Goal: Use online tool/utility: Use online tool/utility

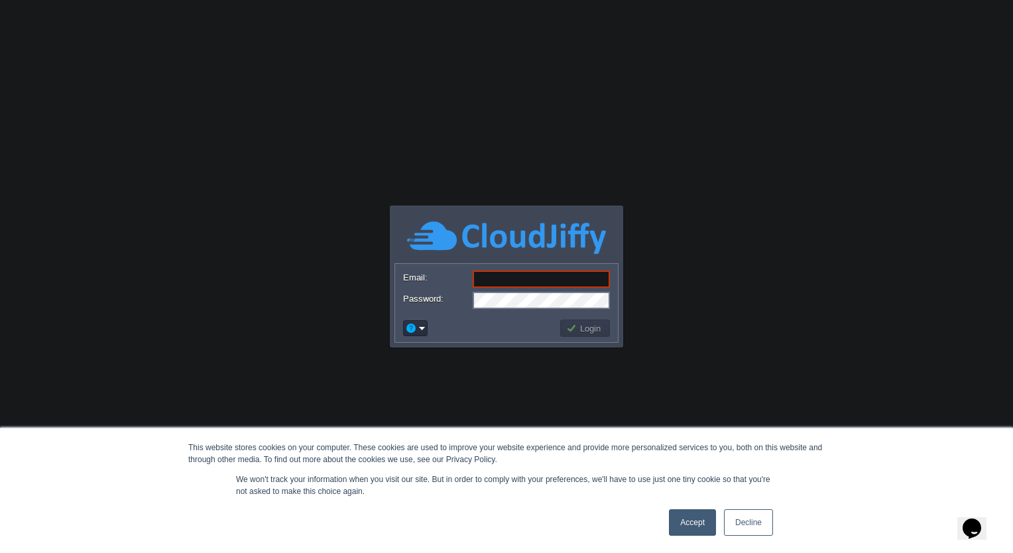
click at [678, 527] on link "Accept" at bounding box center [692, 522] width 47 height 27
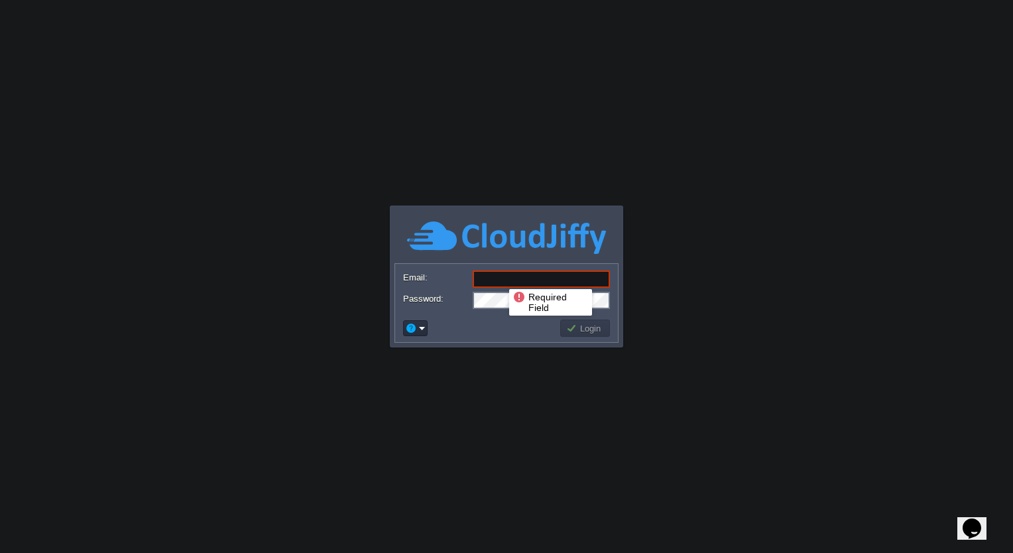
click at [499, 277] on input "Email:" at bounding box center [540, 278] width 137 height 17
type input "[EMAIL_ADDRESS][DOMAIN_NAME]"
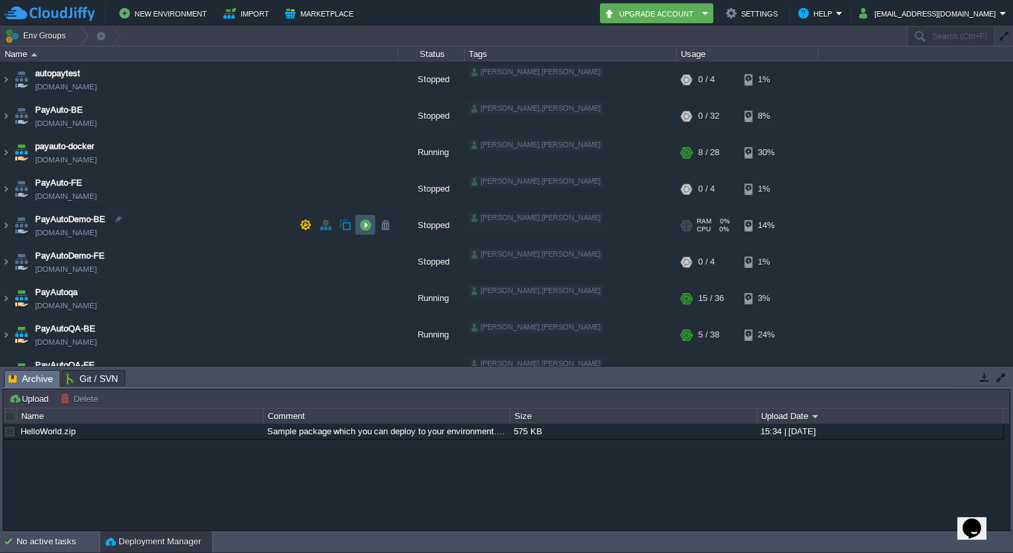
click at [364, 224] on button "button" at bounding box center [365, 225] width 12 height 12
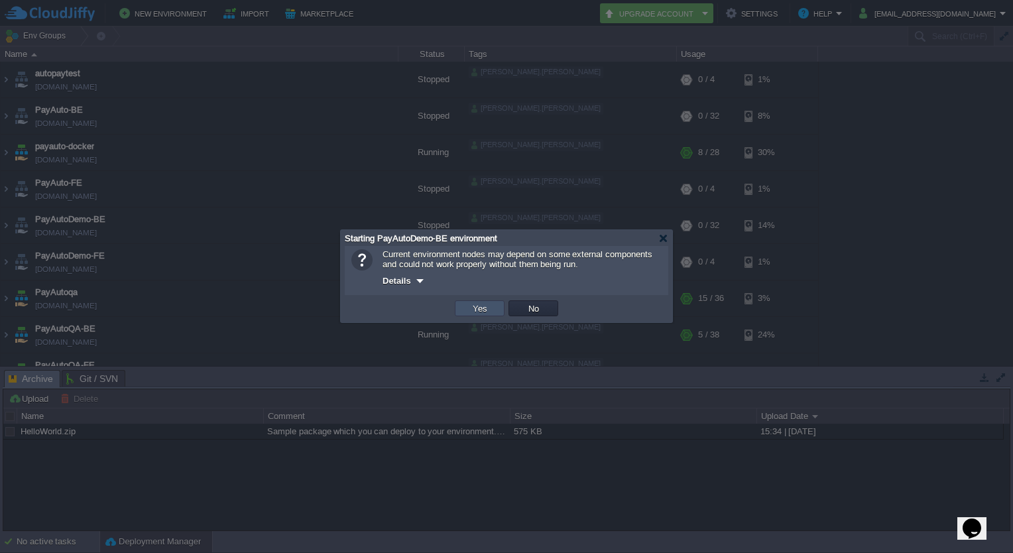
click at [474, 305] on button "Yes" at bounding box center [479, 308] width 23 height 12
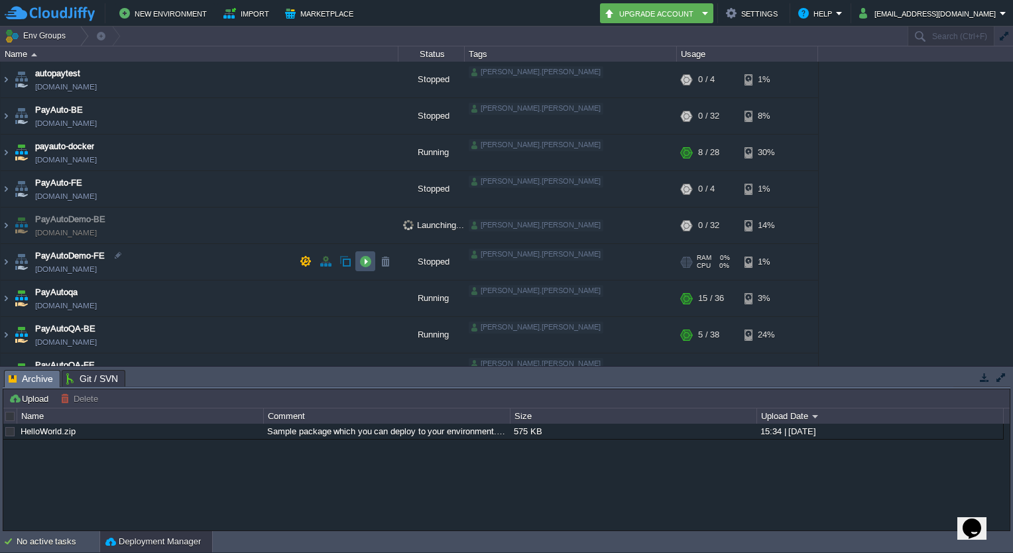
click at [366, 256] on button "button" at bounding box center [365, 261] width 12 height 12
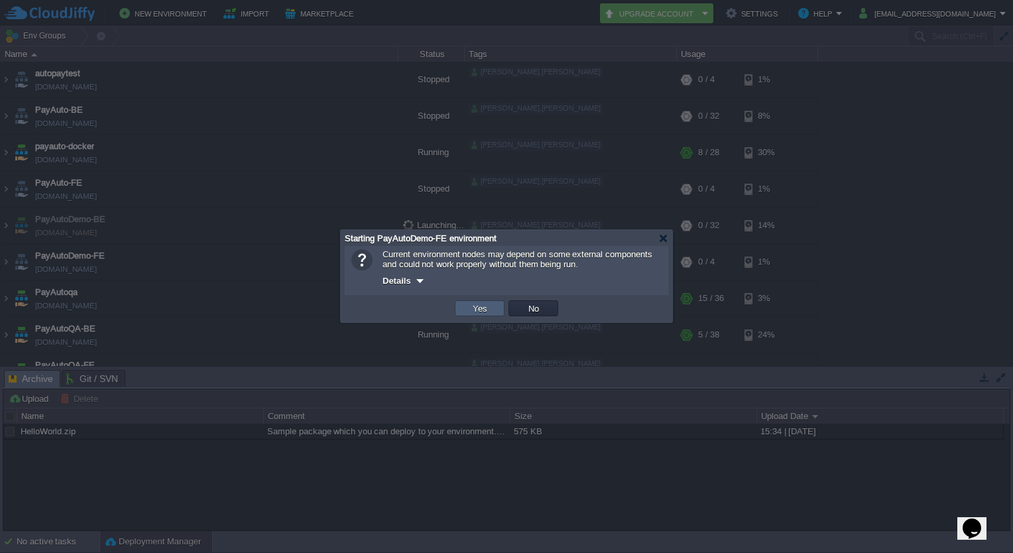
click at [492, 311] on td "Yes" at bounding box center [480, 308] width 50 height 16
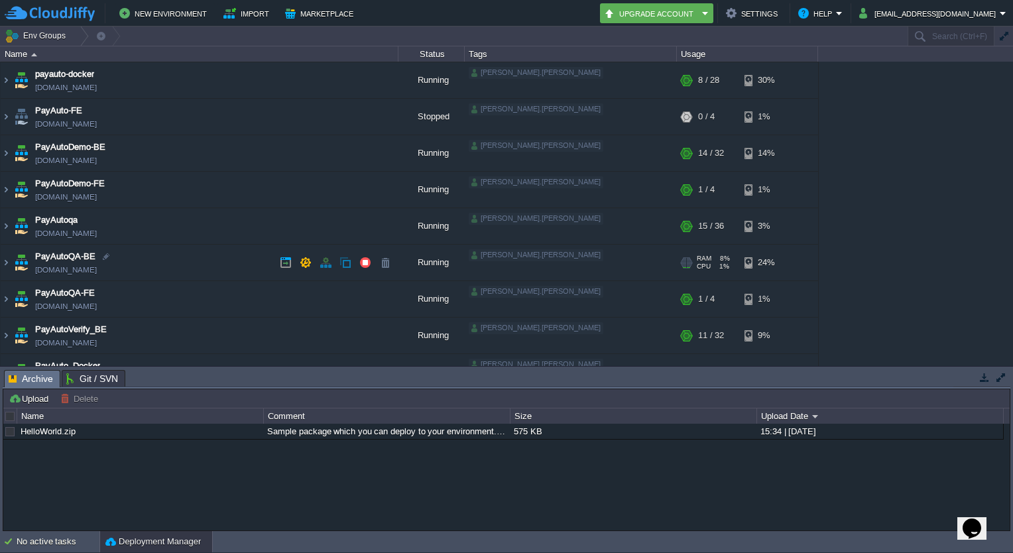
scroll to position [95, 0]
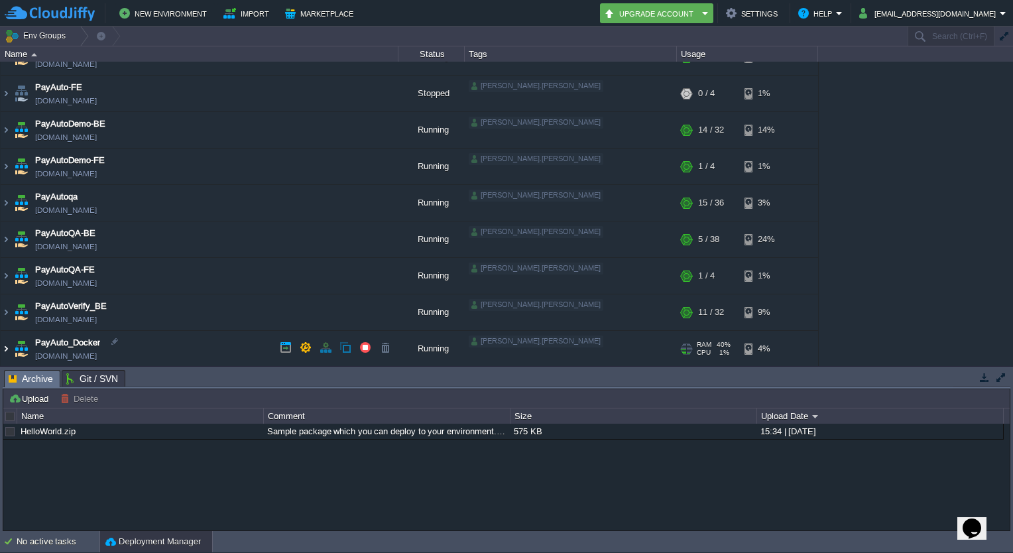
click at [5, 347] on img at bounding box center [6, 349] width 11 height 36
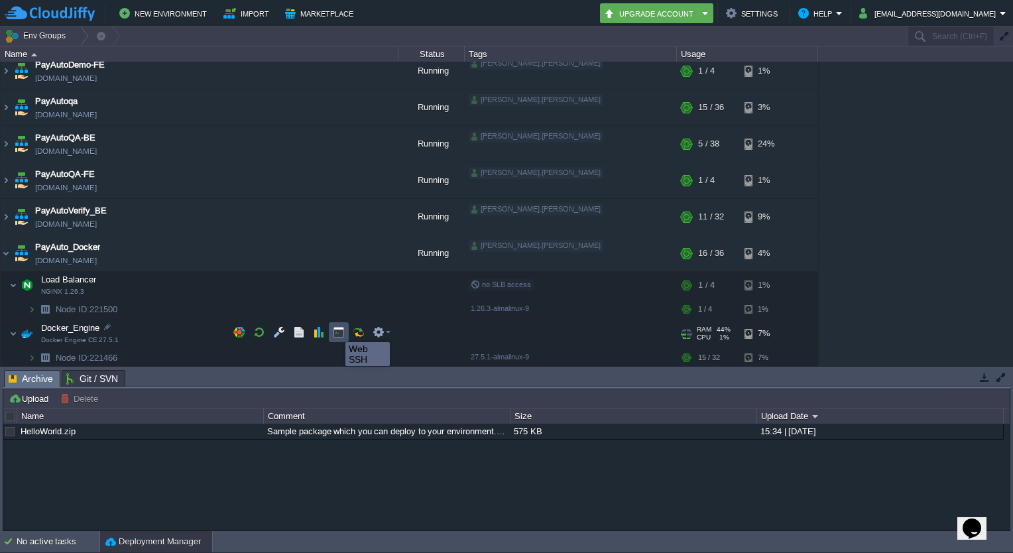
click at [335, 330] on button "button" at bounding box center [339, 332] width 12 height 12
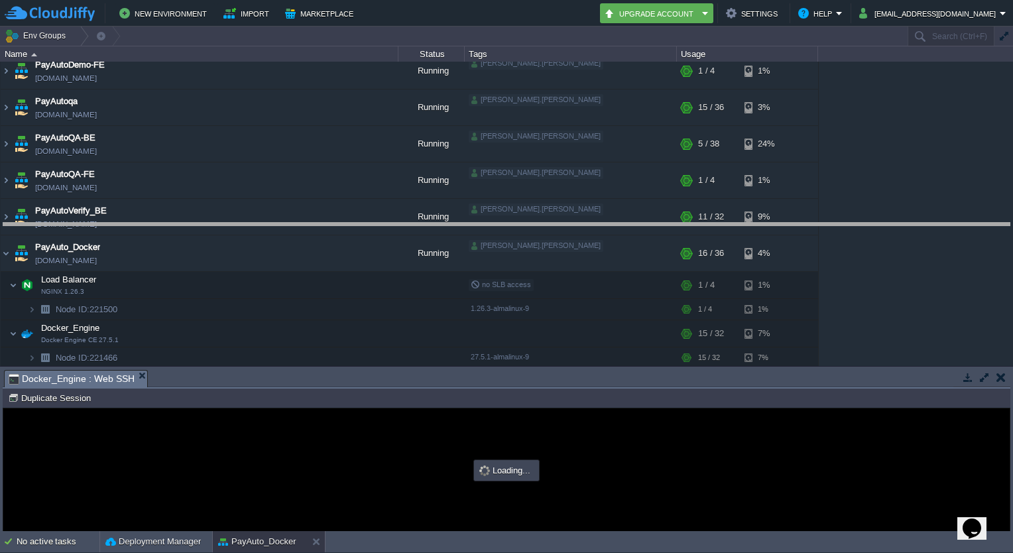
drag, startPoint x: 573, startPoint y: 378, endPoint x: 567, endPoint y: 230, distance: 147.9
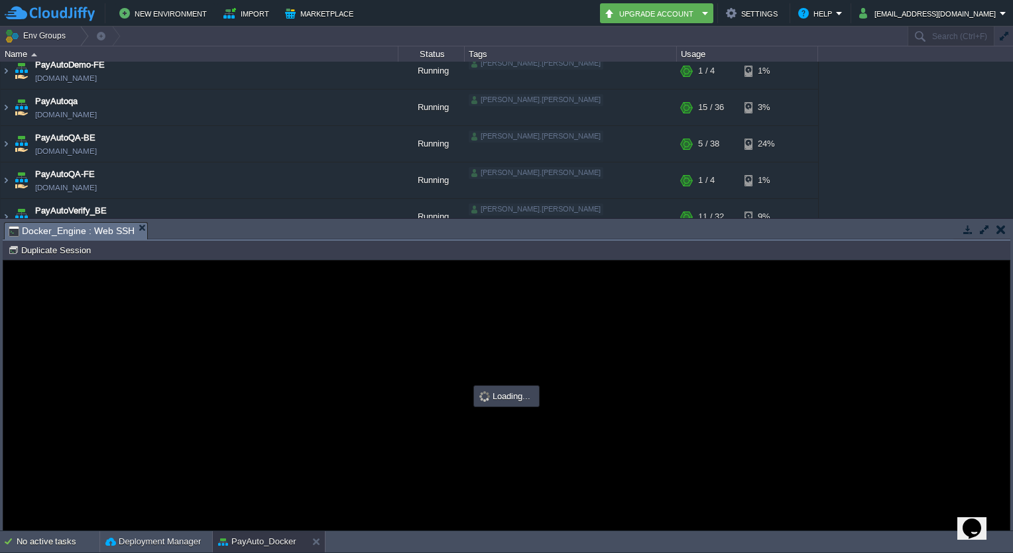
scroll to position [0, 0]
type input "#000000"
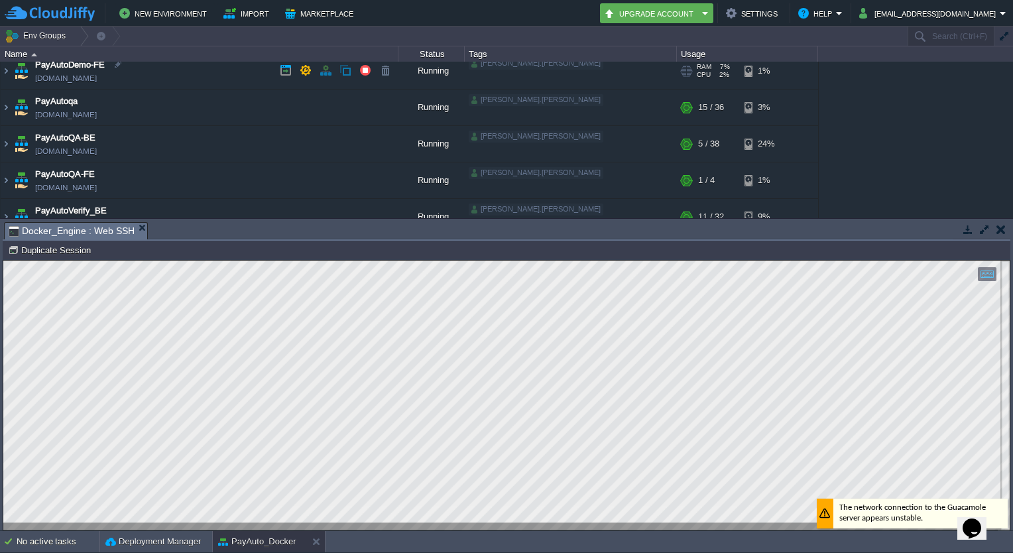
scroll to position [151, 0]
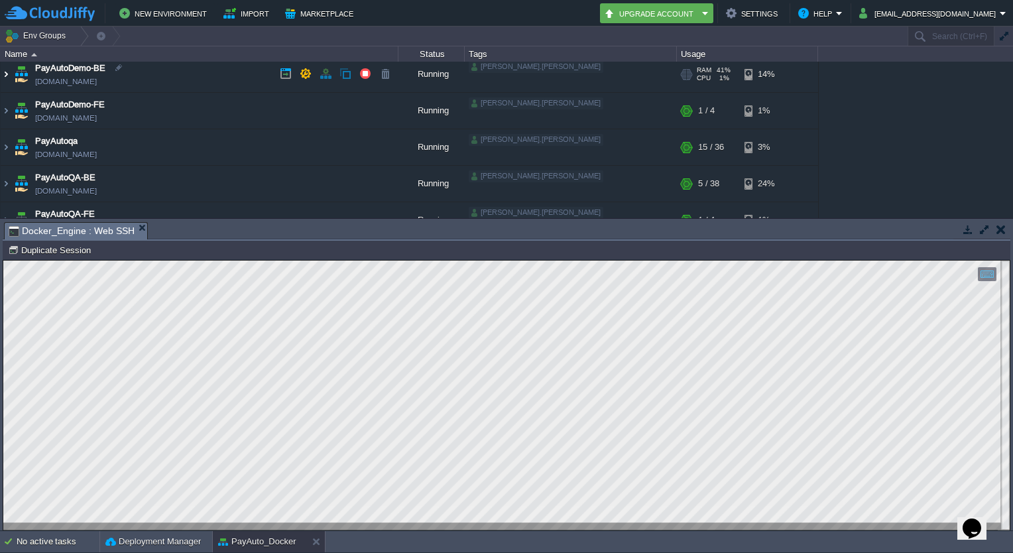
click at [8, 74] on img at bounding box center [6, 74] width 11 height 36
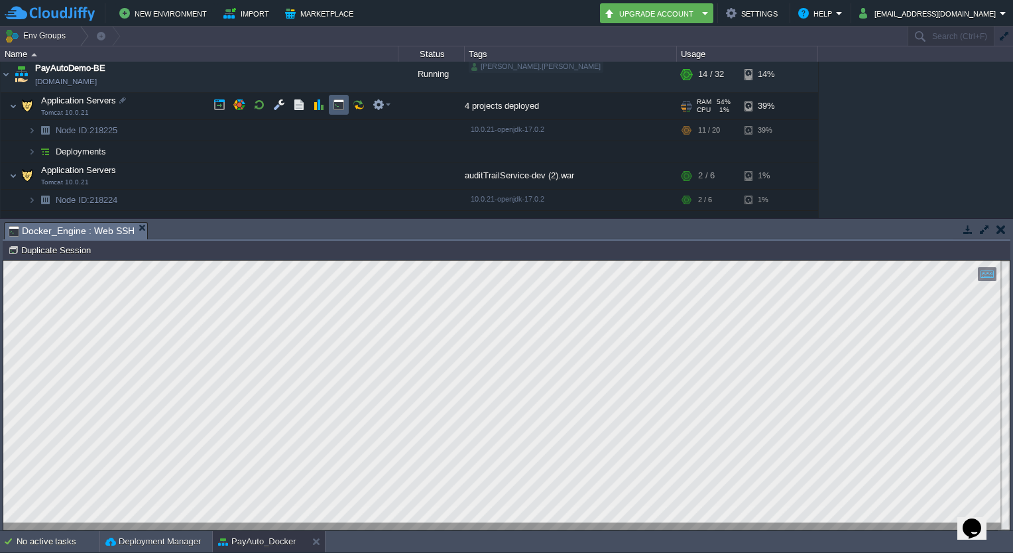
click at [342, 97] on td at bounding box center [339, 105] width 20 height 20
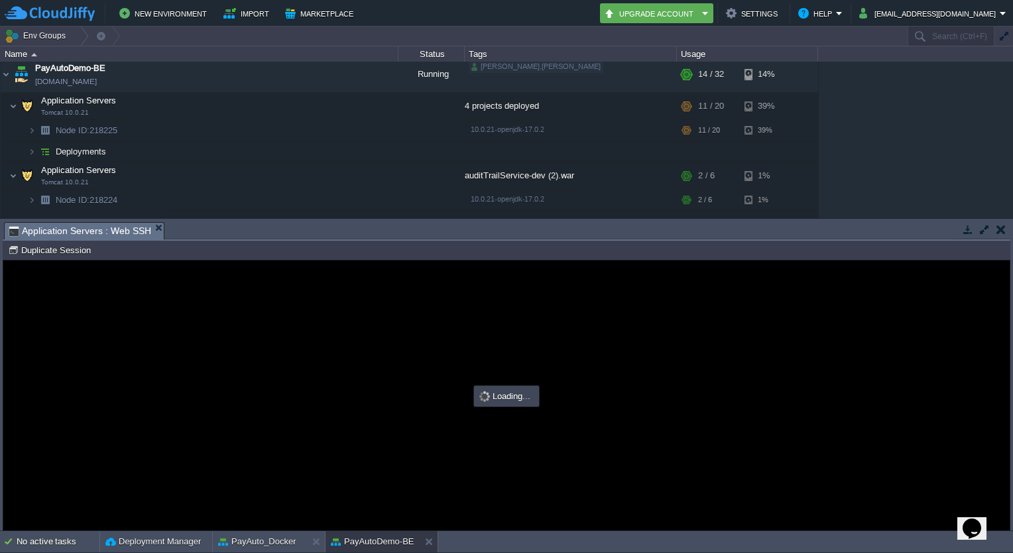
scroll to position [0, 0]
type input "#000000"
click at [79, 256] on button "Duplicate Session" at bounding box center [51, 250] width 87 height 12
type input "#000000"
click at [37, 255] on button "Duplicate Session" at bounding box center [51, 250] width 87 height 12
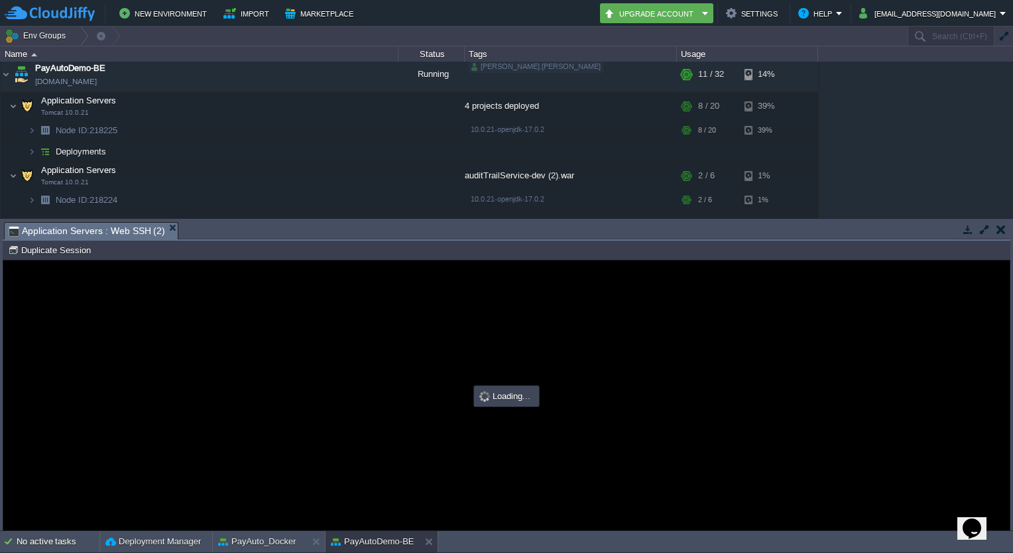
type input "#000000"
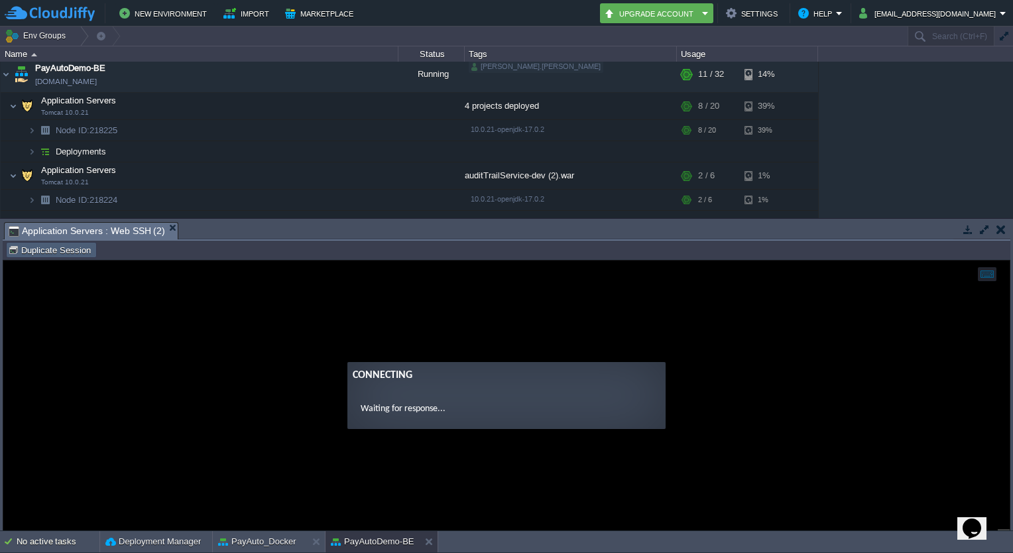
click at [61, 256] on td "Duplicate Session" at bounding box center [51, 250] width 91 height 16
